Goal: Complete application form

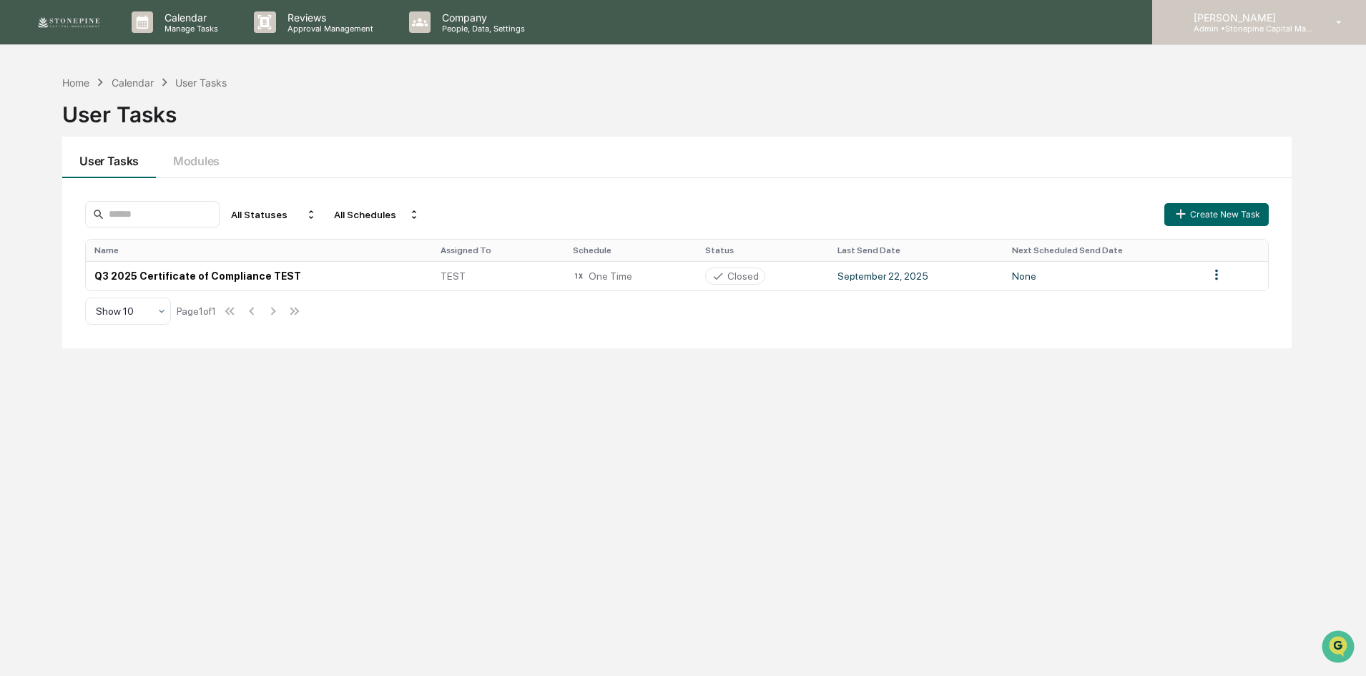
click at [1225, 9] on div "[PERSON_NAME] Admin • Stonepine Capital Management" at bounding box center [1259, 22] width 214 height 44
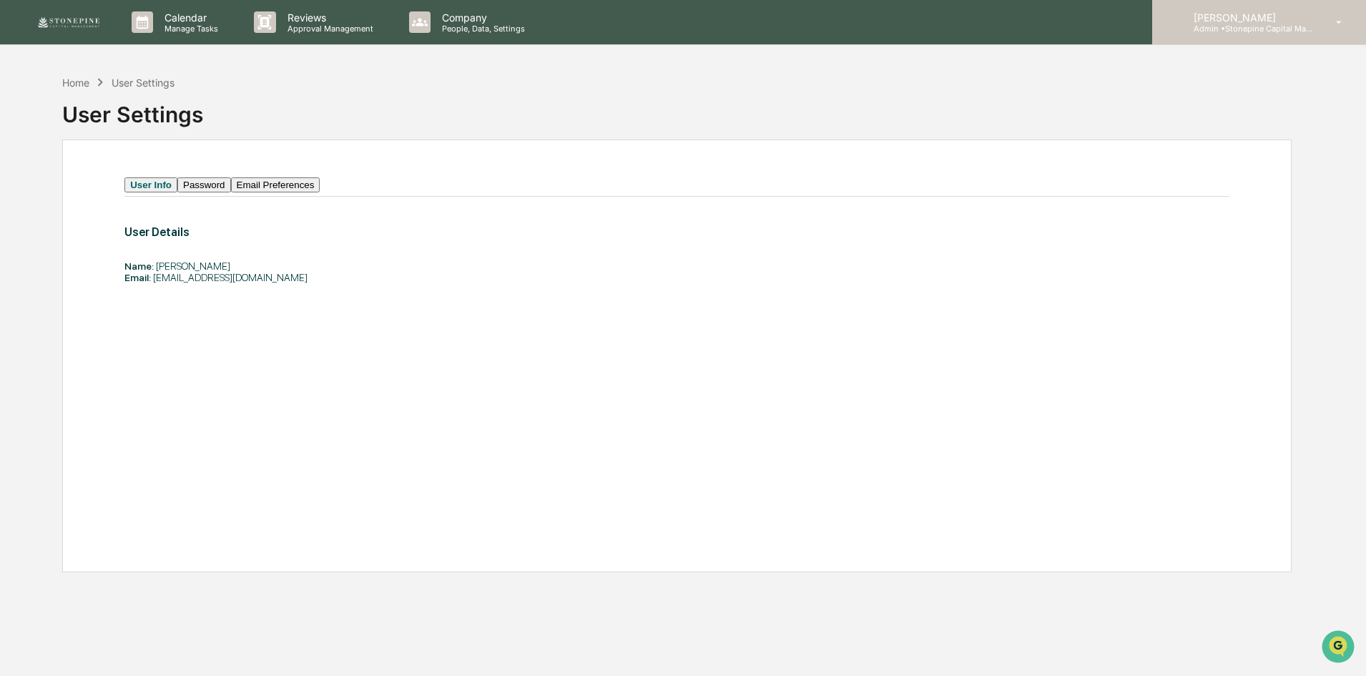
click at [1235, 34] on div "[PERSON_NAME] Admin • Stonepine Capital Management" at bounding box center [1259, 22] width 214 height 44
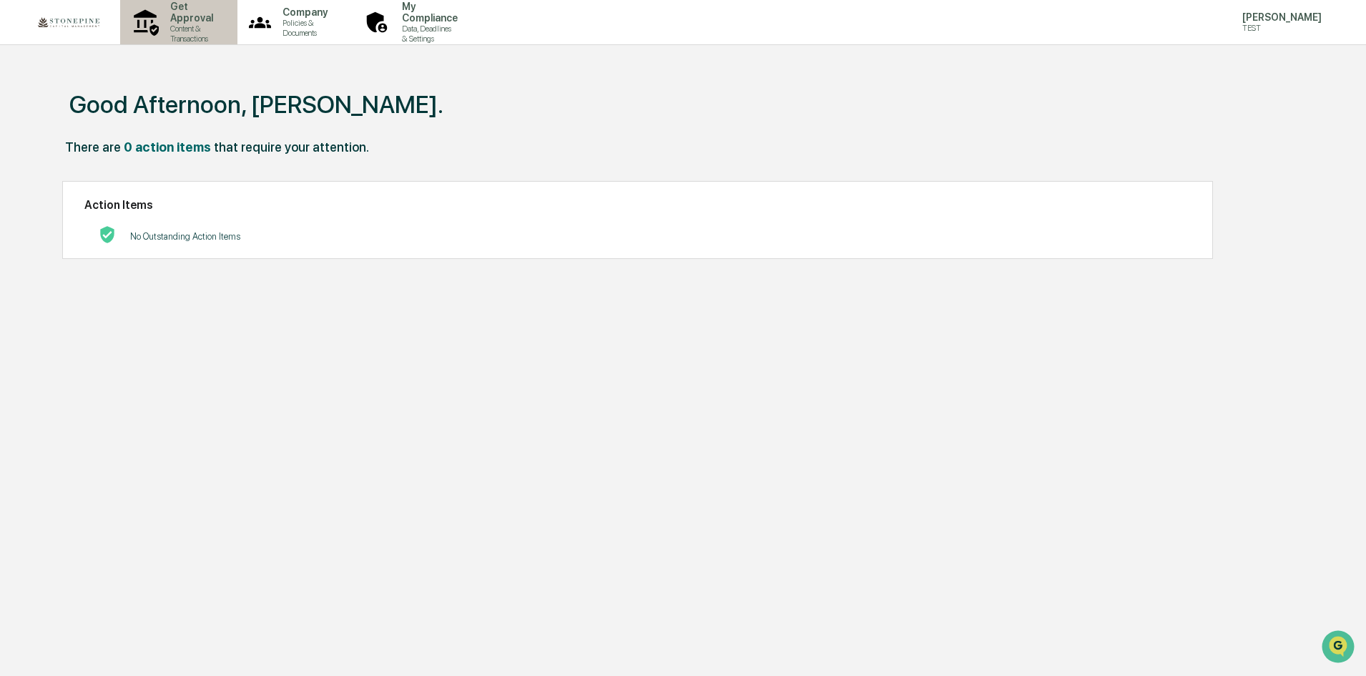
click at [178, 24] on p "Content & Transactions" at bounding box center [190, 34] width 62 height 20
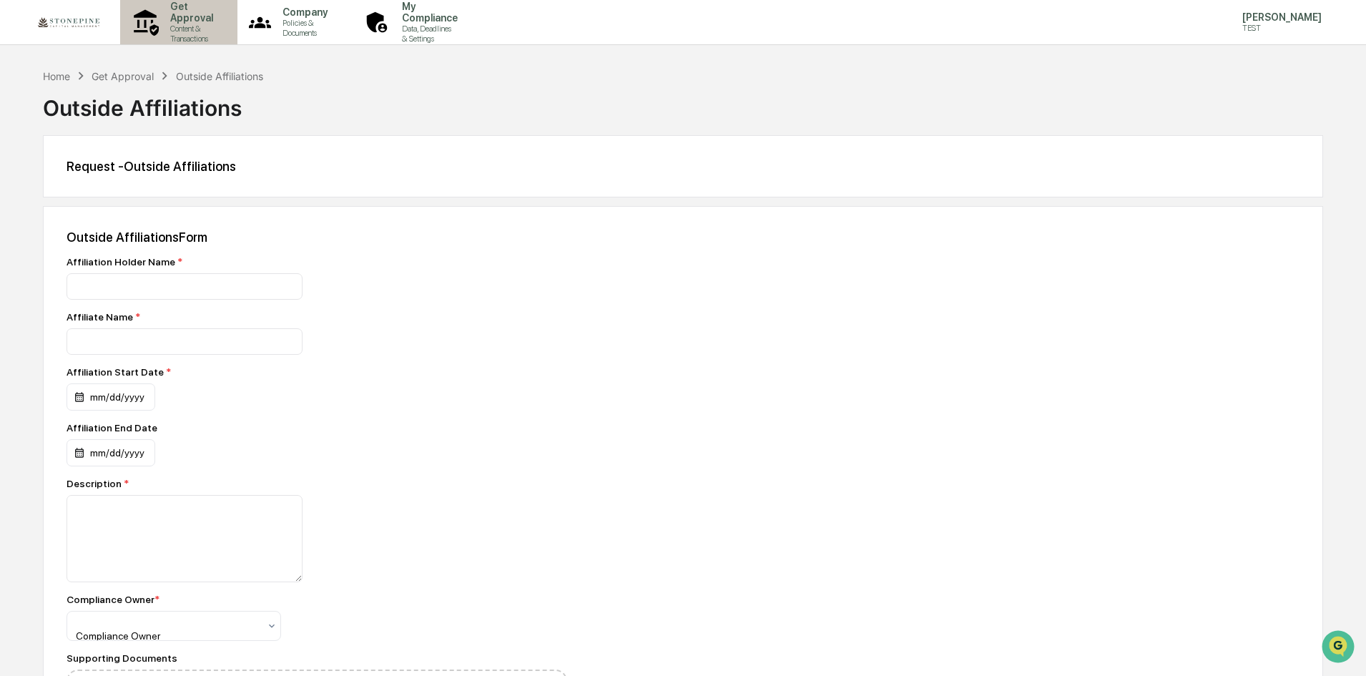
click at [197, 21] on p "Get Approval" at bounding box center [190, 12] width 62 height 23
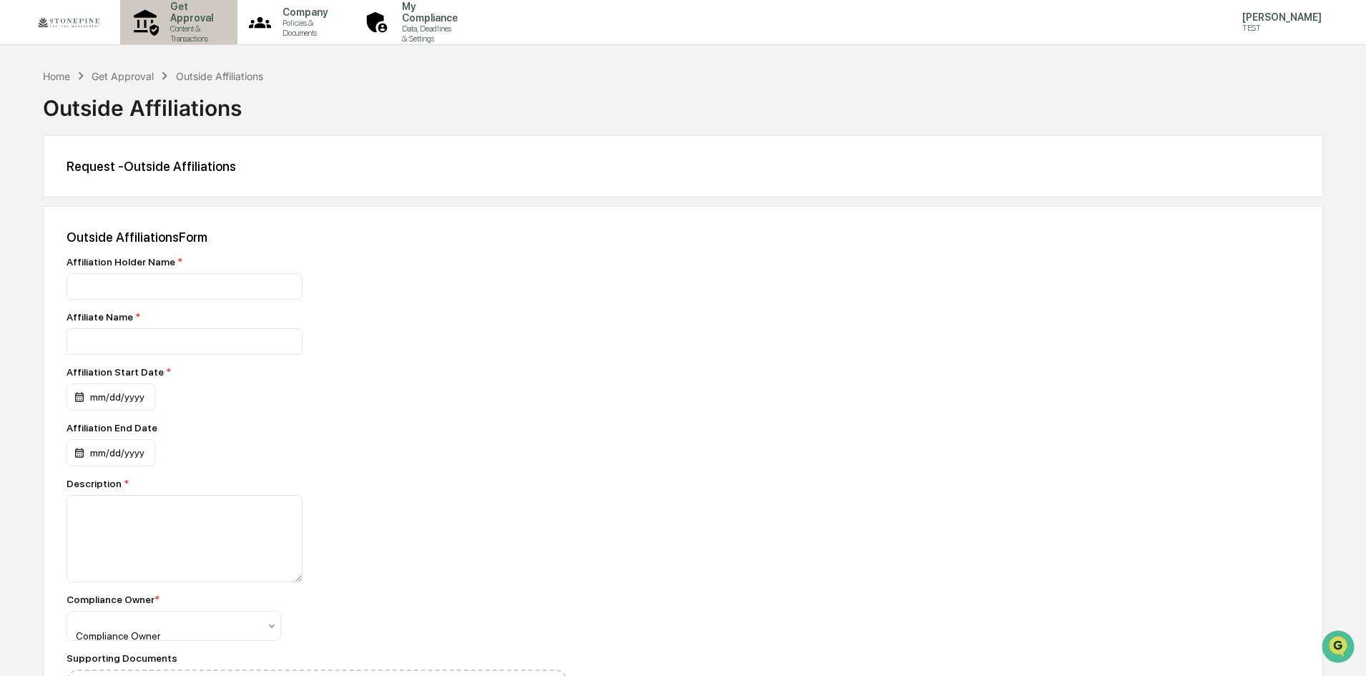
click at [202, 20] on p "Get Approval" at bounding box center [190, 12] width 62 height 23
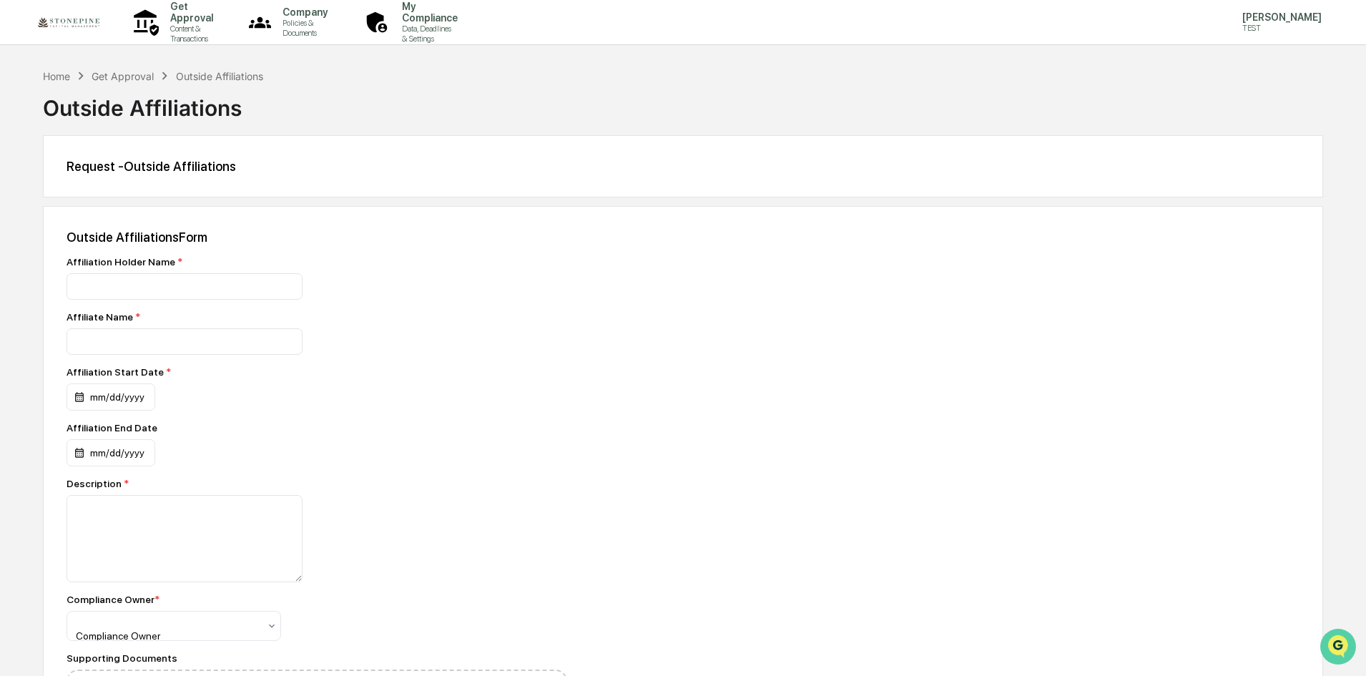
click at [1332, 644] on img "Open customer support" at bounding box center [1339, 646] width 36 height 29
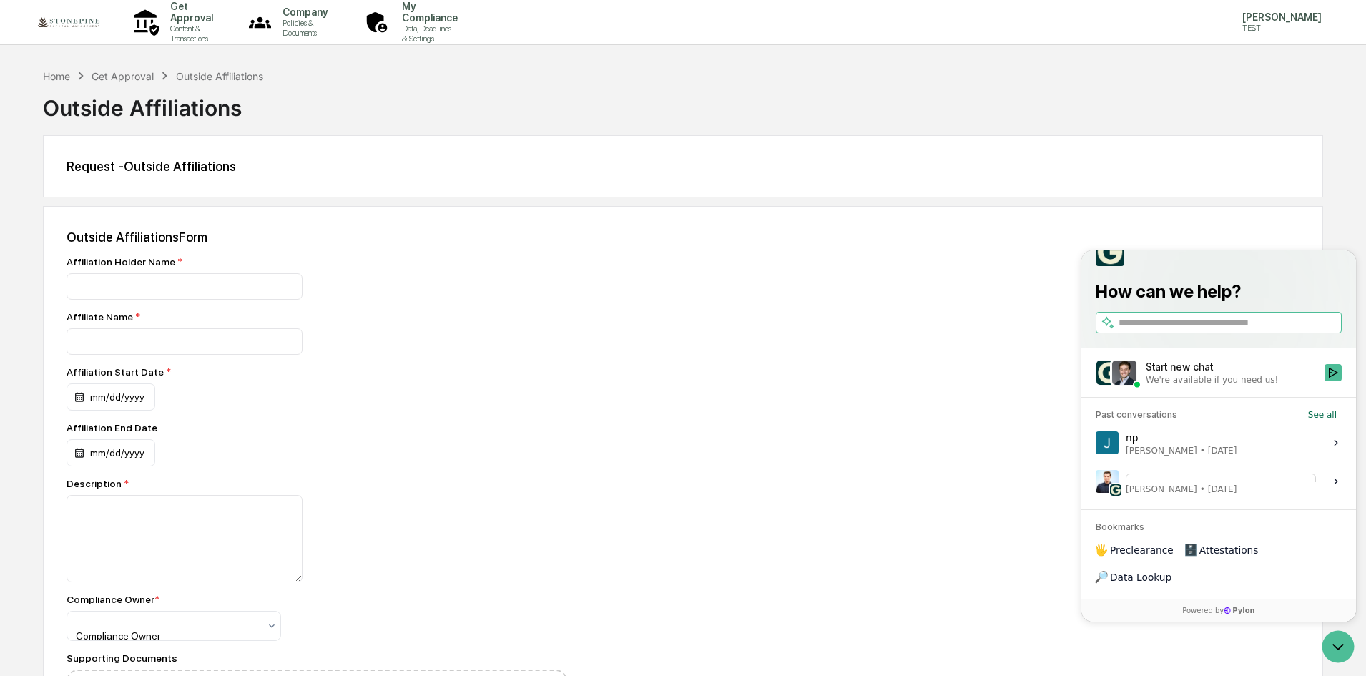
click at [1217, 495] on div "Submitting a Preclearance Request.pdf Remote Here is the preclearance article! …" at bounding box center [1221, 481] width 190 height 27
click at [1096, 482] on button "View issue" at bounding box center [1095, 481] width 1 height 1
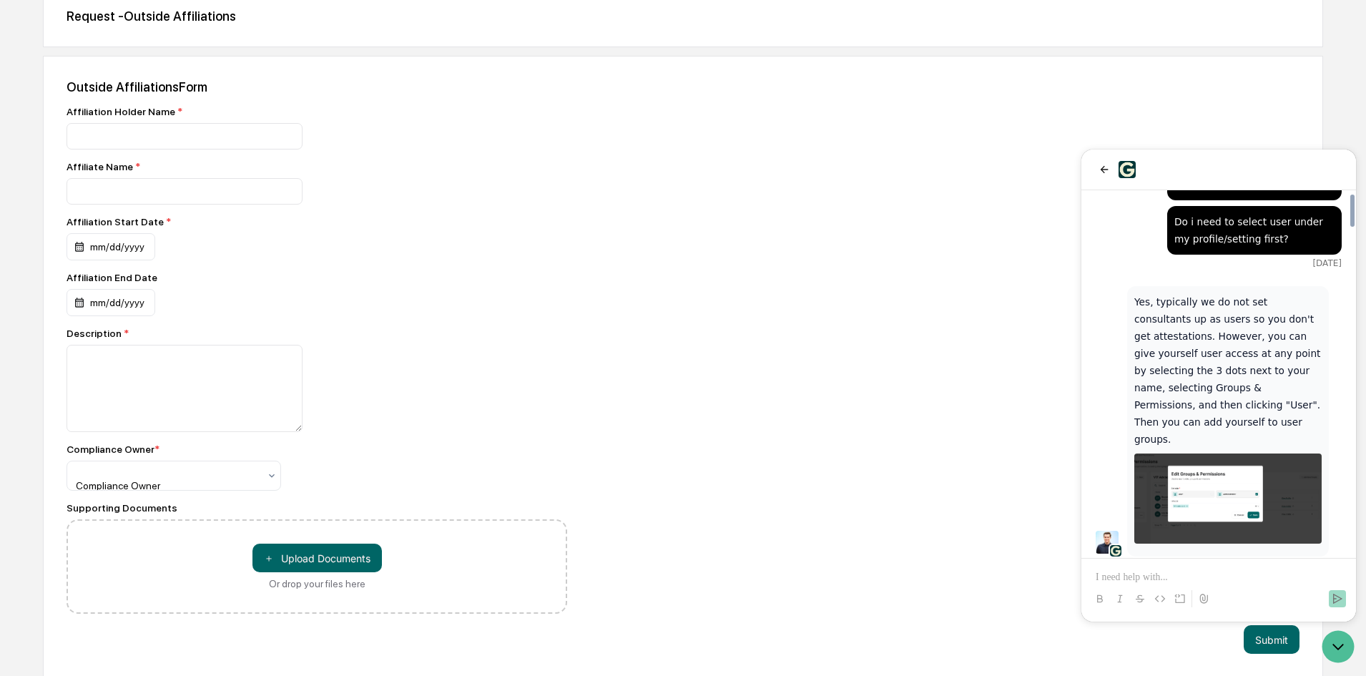
scroll to position [3906, 0]
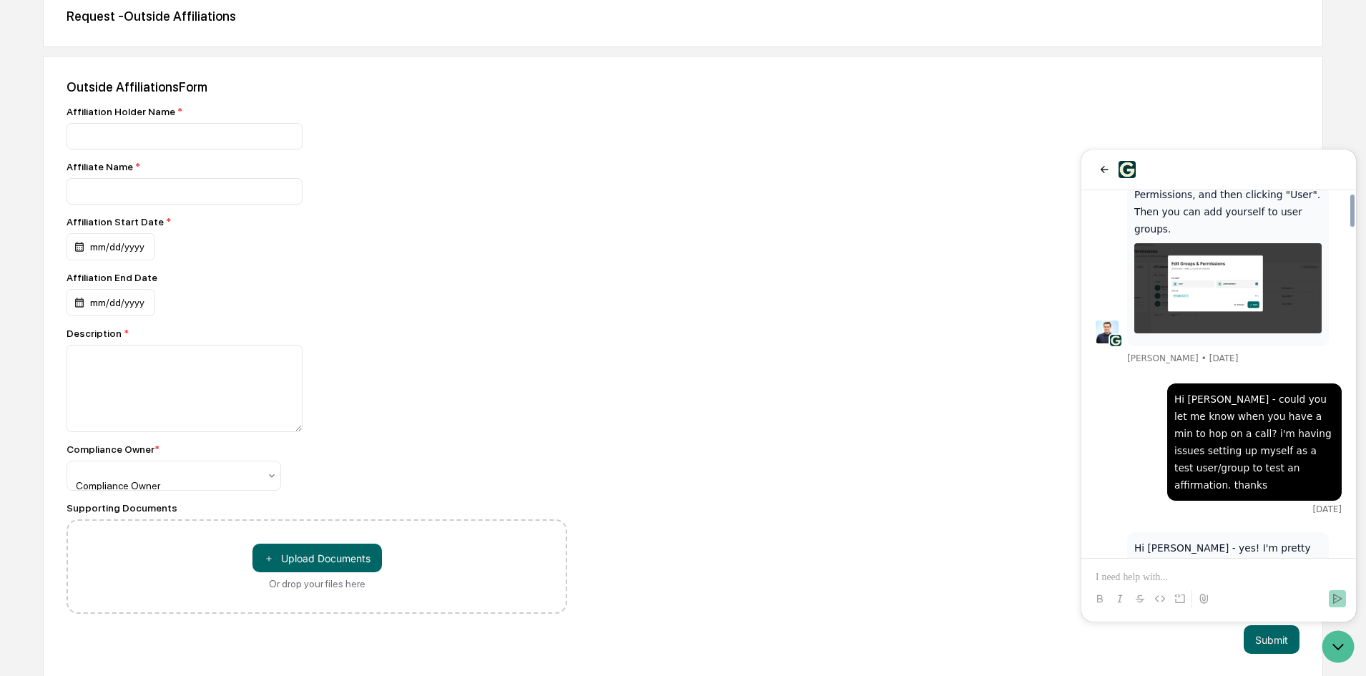
click at [1174, 583] on p at bounding box center [1219, 577] width 246 height 14
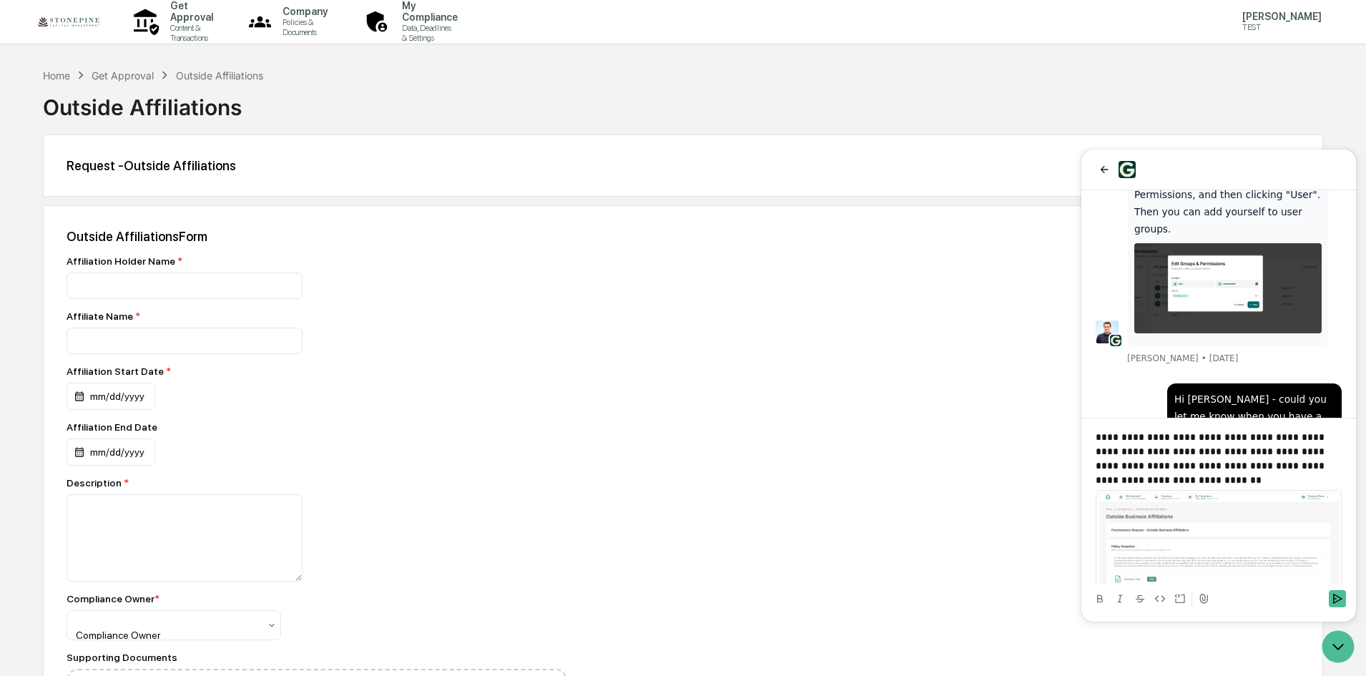
scroll to position [0, 0]
click at [1197, 462] on p "**********" at bounding box center [1213, 458] width 235 height 57
click at [1212, 466] on p "**********" at bounding box center [1213, 458] width 235 height 57
click at [1250, 487] on div "**********" at bounding box center [1219, 548] width 246 height 236
click at [1250, 481] on p "**********" at bounding box center [1213, 458] width 235 height 57
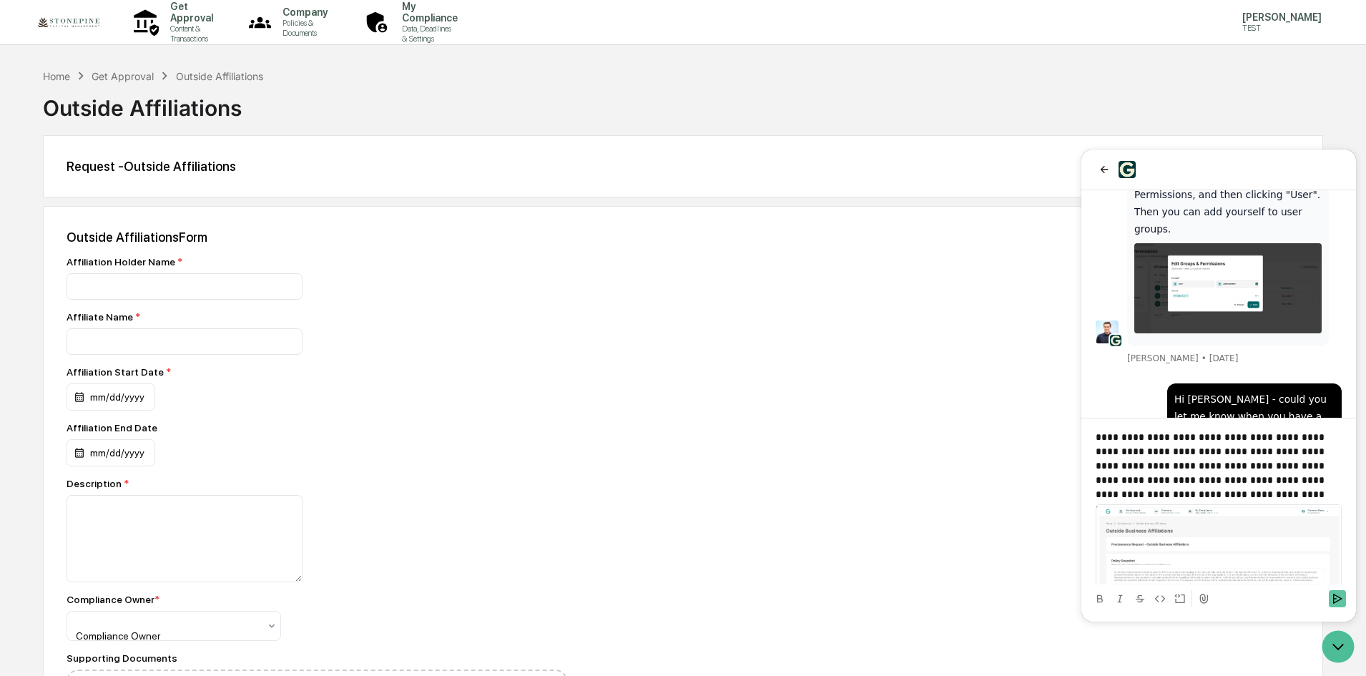
click at [1338, 602] on icon "Send" at bounding box center [1337, 598] width 11 height 11
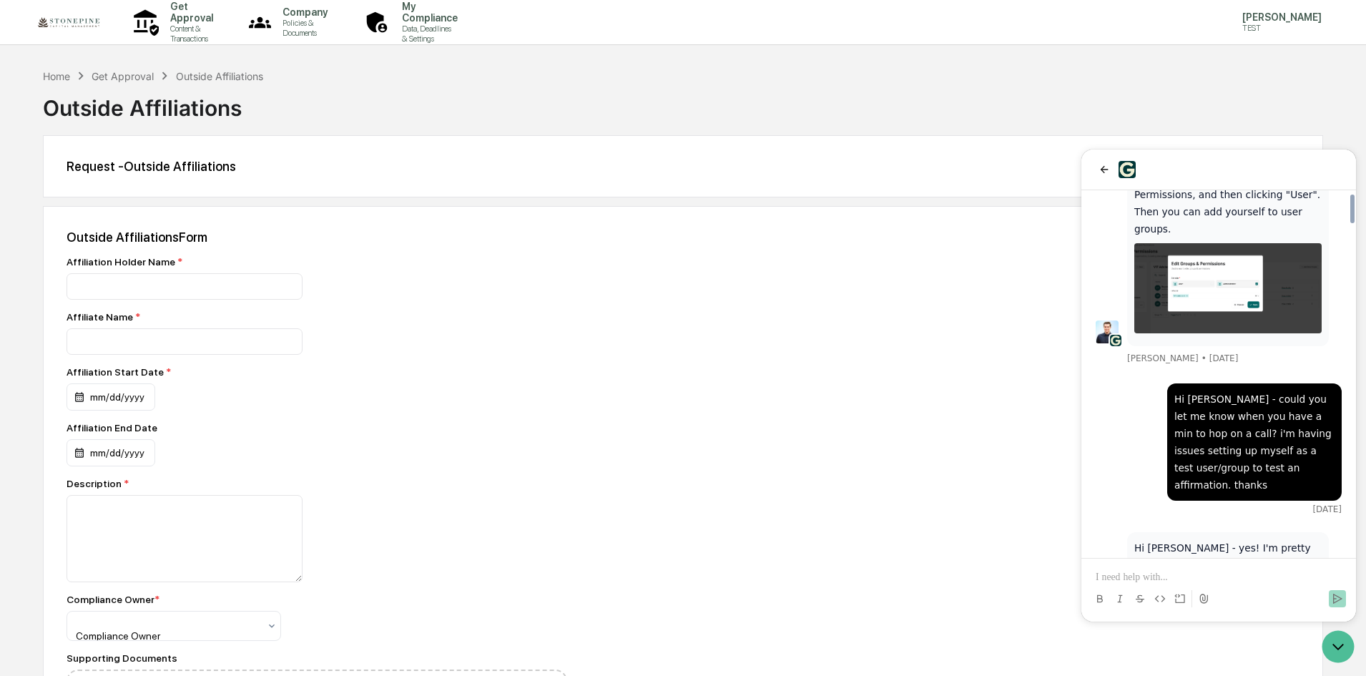
scroll to position [4230, 0]
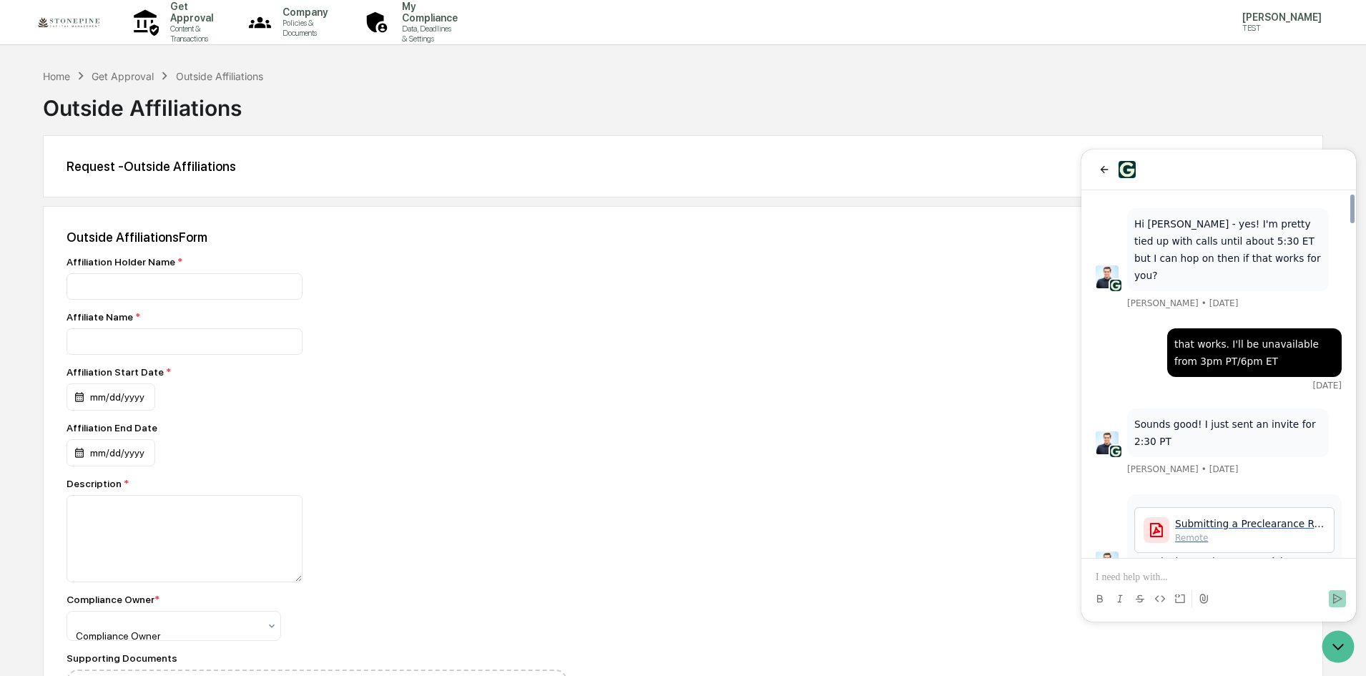
click at [664, 506] on div "Outside Affiliations Form Affiliation Holder Name * Affiliate Name * Affiliatio…" at bounding box center [683, 517] width 1280 height 622
click at [969, 505] on div "Outside Affiliations Form Affiliation Holder Name * Affiliate Name * Affiliatio…" at bounding box center [683, 517] width 1280 height 622
click at [1105, 165] on icon "back" at bounding box center [1104, 169] width 11 height 11
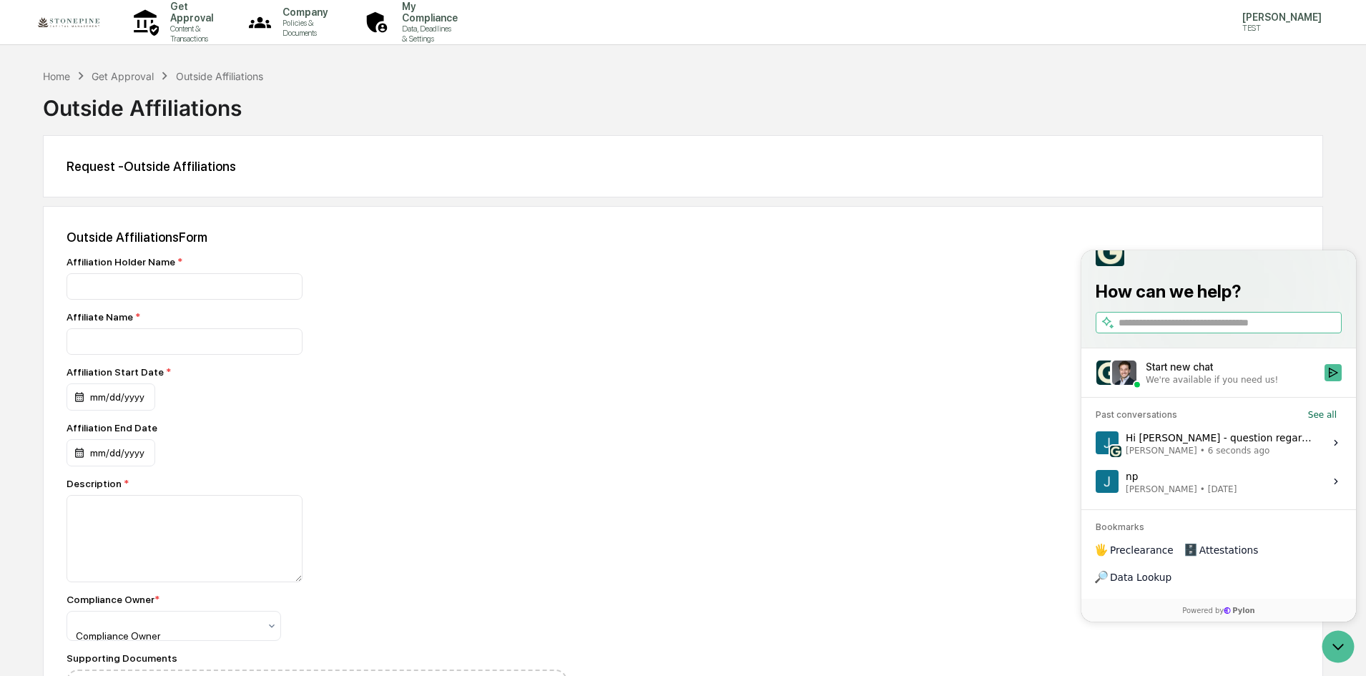
click at [556, 87] on div "Outside Affiliations" at bounding box center [683, 102] width 1280 height 37
click at [215, 20] on p "Get Approval" at bounding box center [190, 12] width 62 height 23
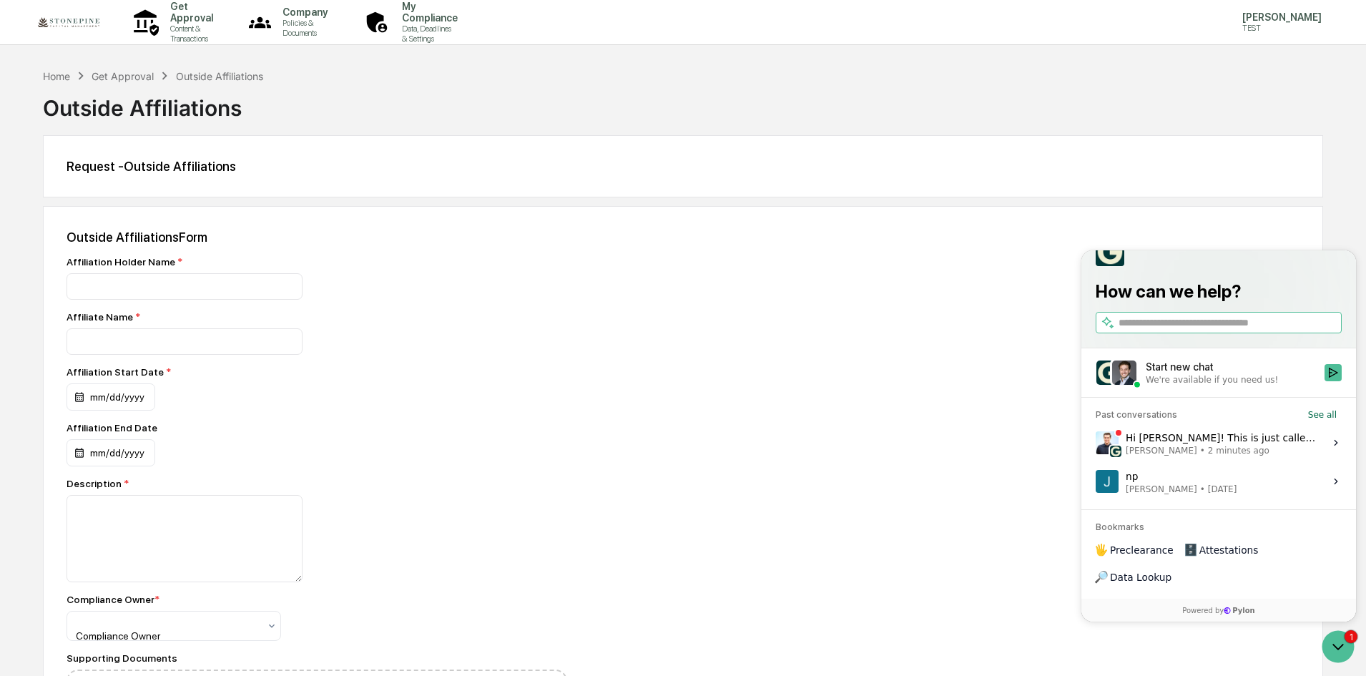
click at [82, 14] on img at bounding box center [68, 22] width 69 height 16
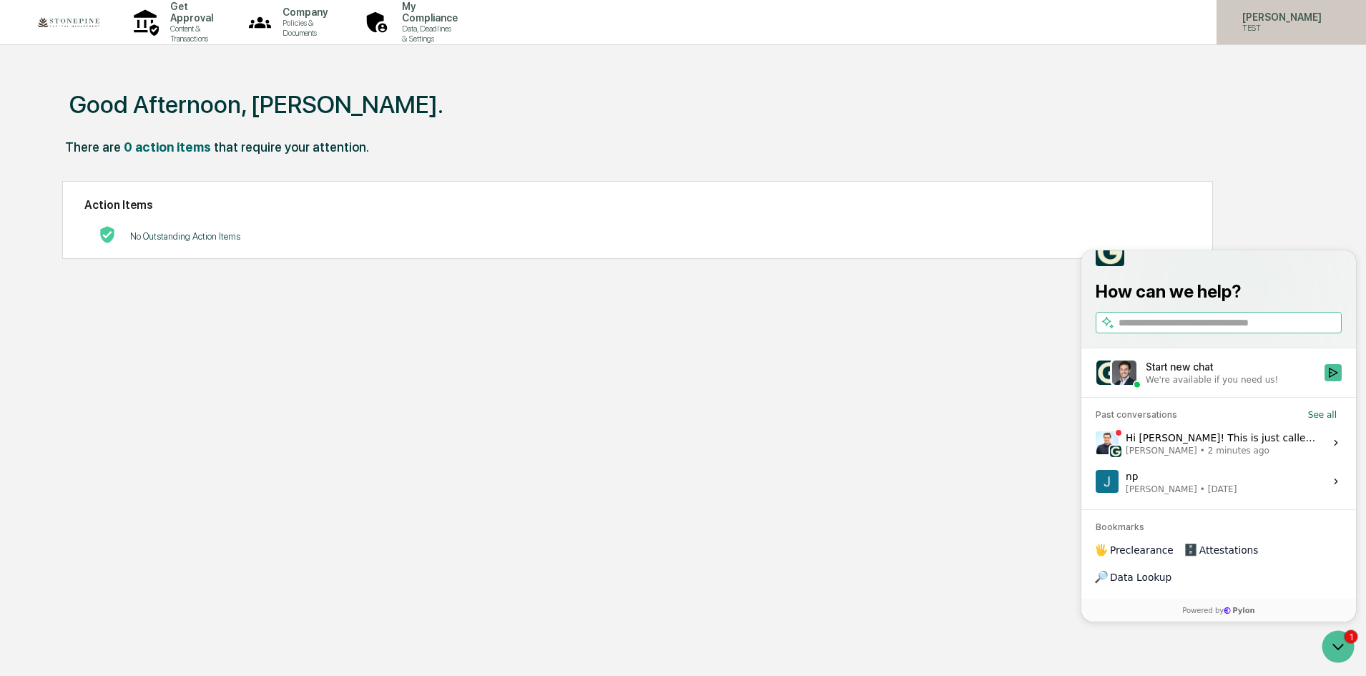
click at [1305, 16] on p "[PERSON_NAME]" at bounding box center [1280, 16] width 98 height 11
